Goal: Check status: Check status

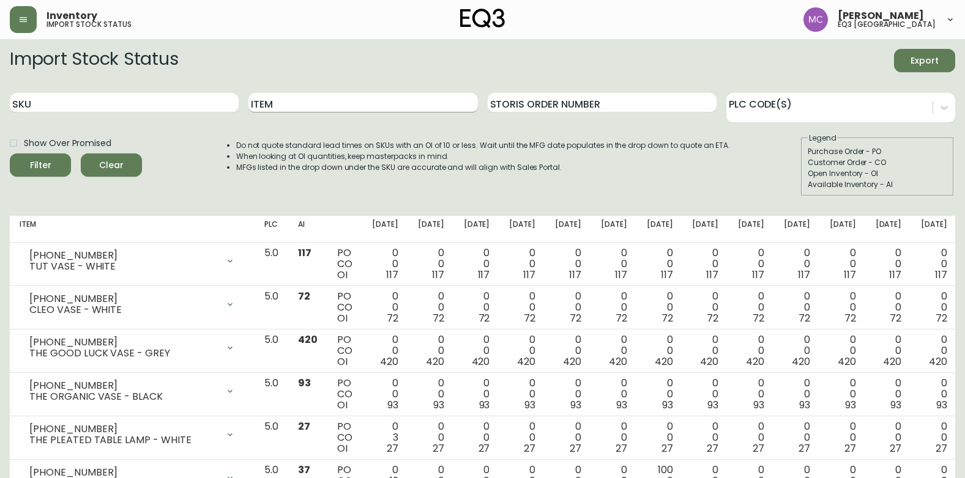
click at [289, 99] on input "Item" at bounding box center [362, 103] width 229 height 20
click at [10, 154] on button "Filter" at bounding box center [40, 165] width 61 height 23
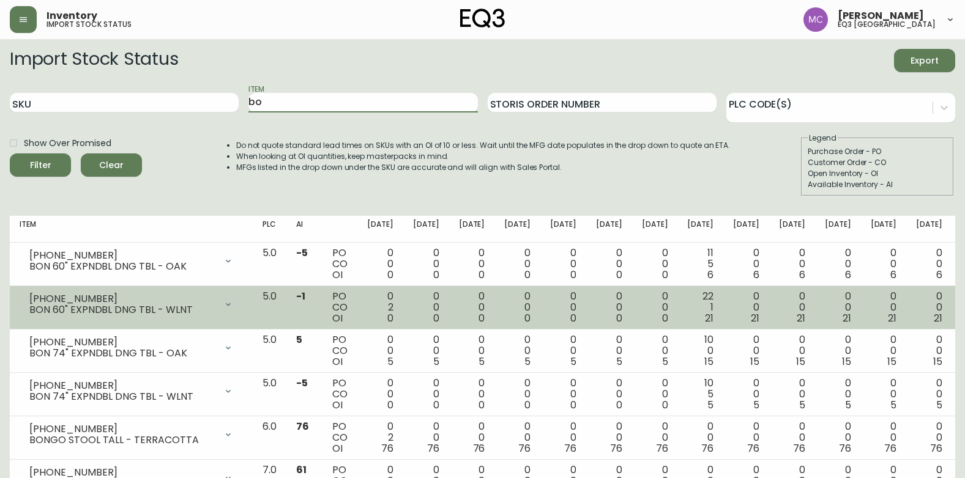
type input "b"
click at [10, 154] on button "Filter" at bounding box center [40, 165] width 61 height 23
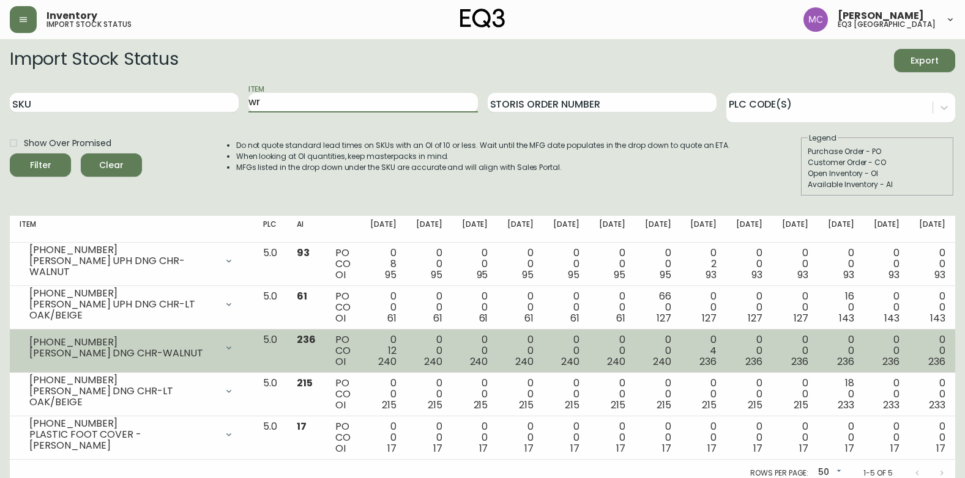
type input "w"
click at [10, 154] on button "Filter" at bounding box center [40, 165] width 61 height 23
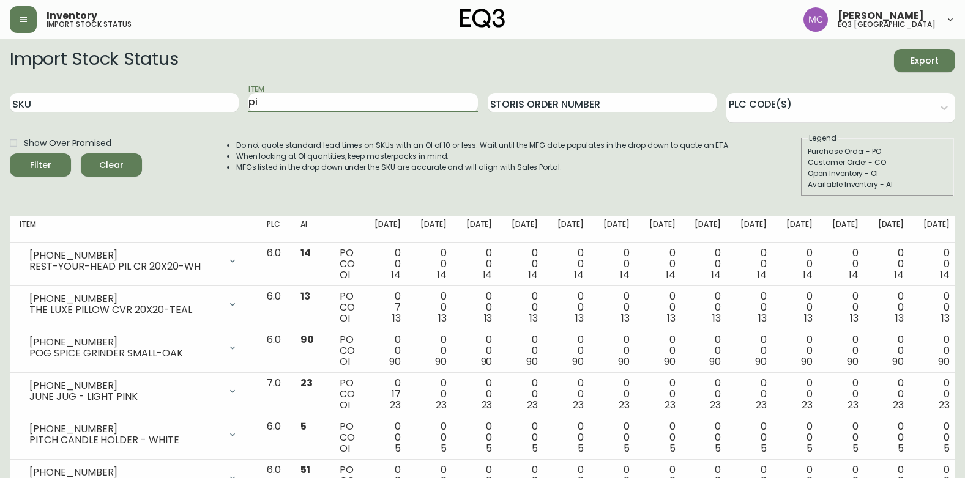
type input "p"
click at [193, 107] on input "SKU" at bounding box center [124, 103] width 229 height 20
click at [10, 154] on button "Filter" at bounding box center [40, 165] width 61 height 23
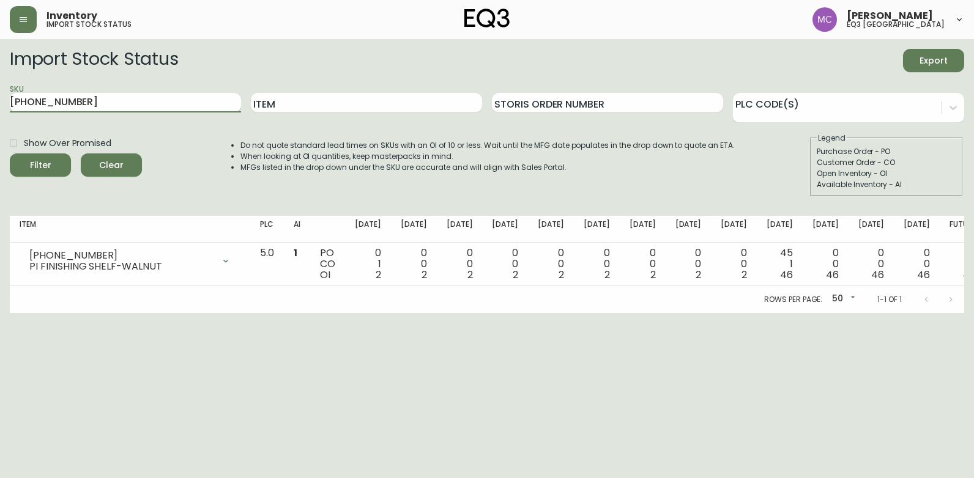
click at [10, 154] on button "Filter" at bounding box center [40, 165] width 61 height 23
type input "7"
click at [318, 105] on input "Item" at bounding box center [366, 103] width 231 height 20
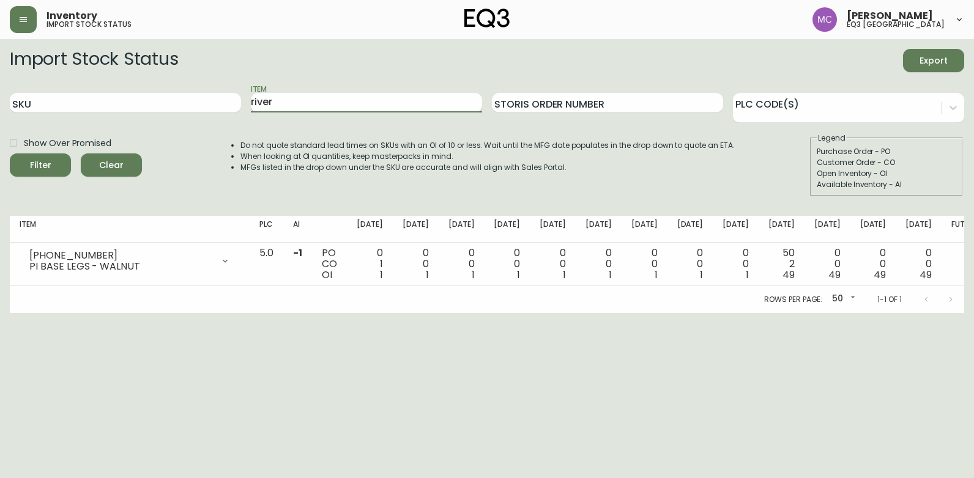
type input "river"
click at [10, 154] on button "Filter" at bounding box center [40, 165] width 61 height 23
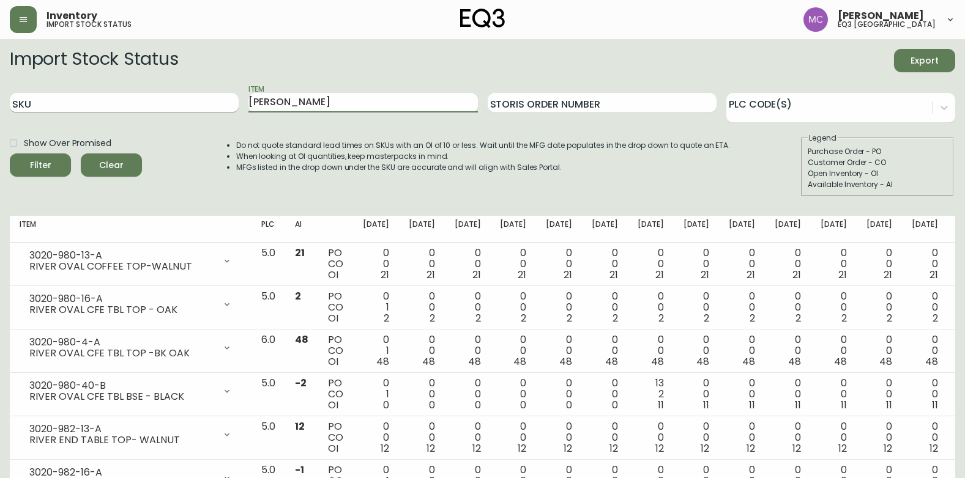
click at [10, 154] on button "Filter" at bounding box center [40, 165] width 61 height 23
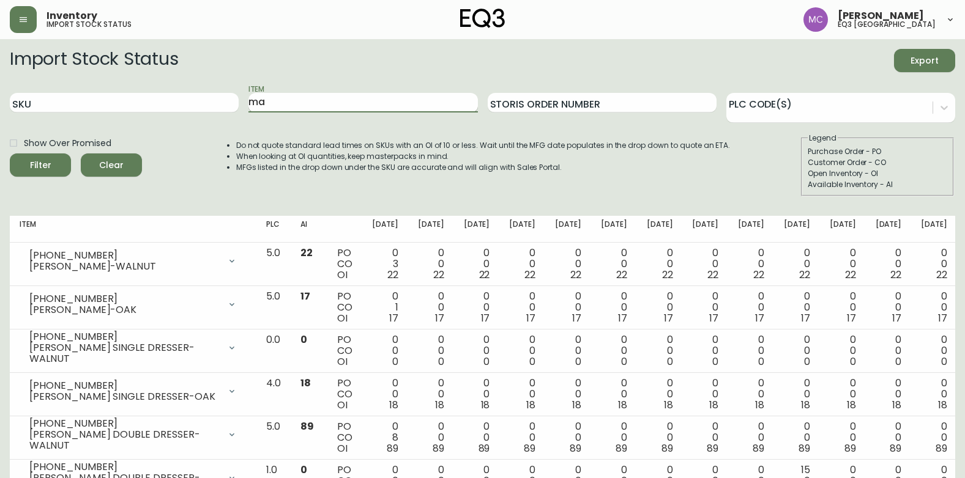
type input "m"
click at [205, 108] on input "SKU" at bounding box center [124, 103] width 229 height 20
type input "[PHONE_NUMBER]"
click at [10, 154] on button "Filter" at bounding box center [40, 165] width 61 height 23
